Goal: Check status: Check status

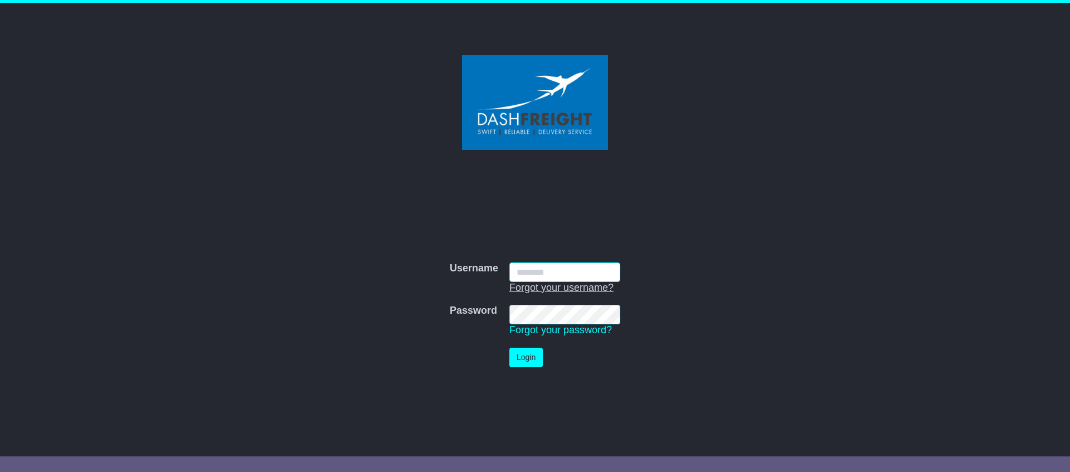
drag, startPoint x: 537, startPoint y: 269, endPoint x: 540, endPoint y: 283, distance: 14.3
click at [537, 273] on input "Username" at bounding box center [564, 273] width 111 height 20
type input "**********"
click at [527, 353] on button "Login" at bounding box center [525, 358] width 33 height 20
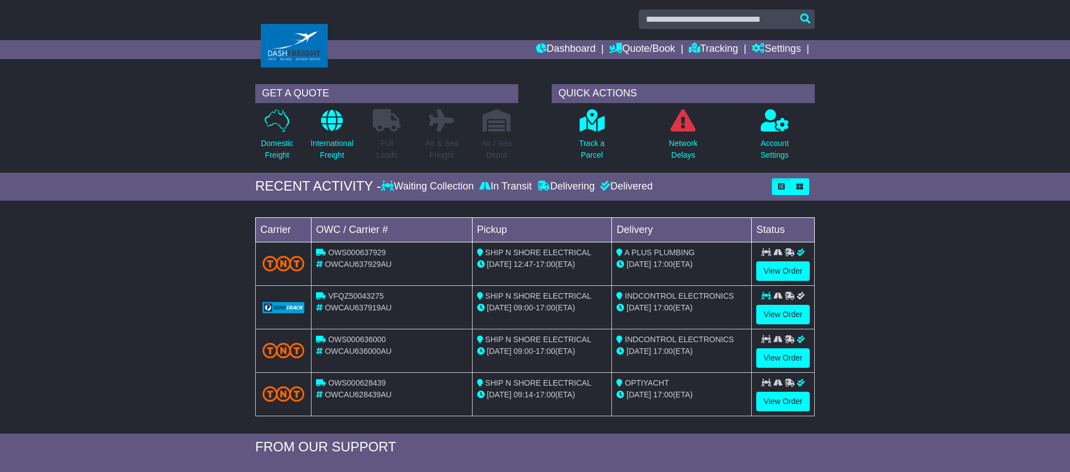
scroll to position [10, 0]
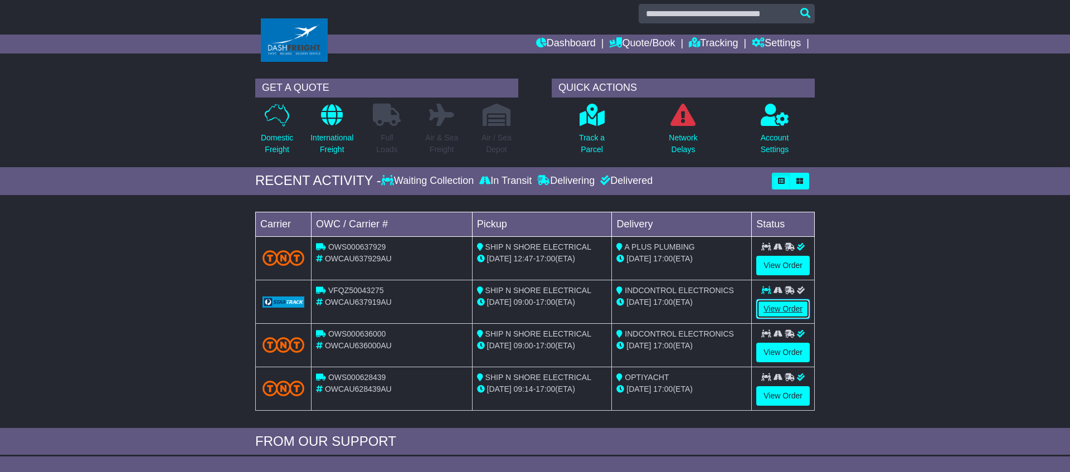
click at [779, 308] on link "View Order" at bounding box center [783, 309] width 54 height 20
